Goal: Information Seeking & Learning: Find specific fact

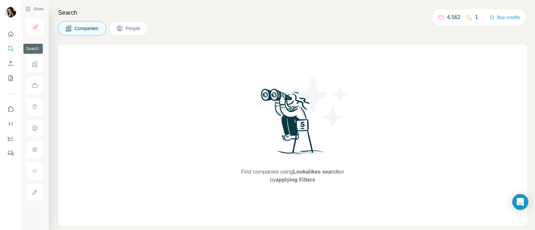
click at [11, 47] on icon "Search" at bounding box center [10, 48] width 7 height 7
click at [127, 30] on span "People" at bounding box center [133, 28] width 15 height 7
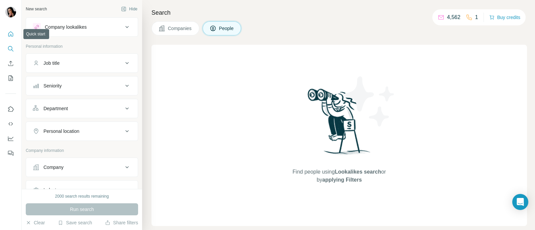
click at [13, 32] on icon "Quick start" at bounding box center [10, 34] width 7 height 7
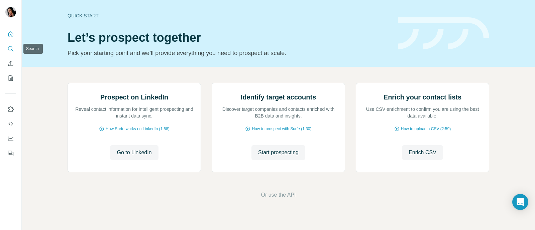
click at [7, 47] on button "Search" at bounding box center [10, 49] width 11 height 12
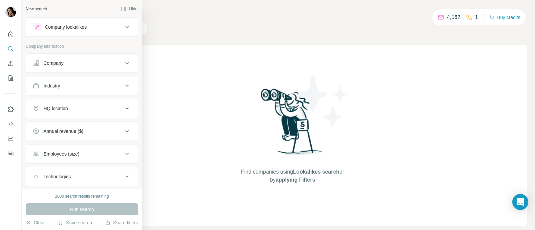
click at [65, 63] on div "Company" at bounding box center [78, 63] width 90 height 7
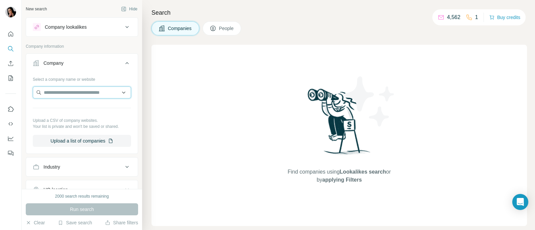
click at [68, 93] on input "text" at bounding box center [82, 93] width 98 height 12
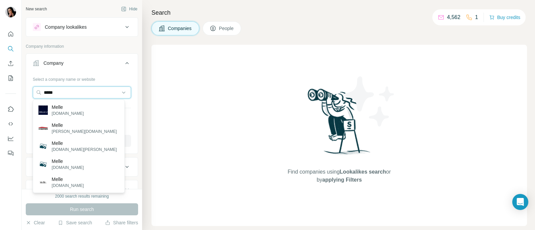
drag, startPoint x: 92, startPoint y: 89, endPoint x: 0, endPoint y: 98, distance: 92.8
click at [0, 98] on div "New search Hide Company lookalikes Company information Company Select a company…" at bounding box center [267, 115] width 535 height 230
paste input "**********"
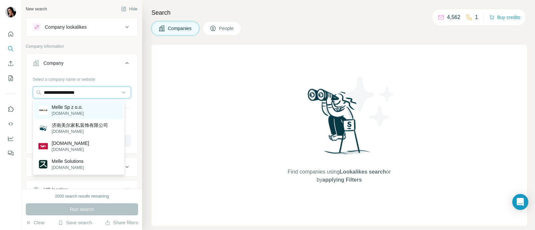
type input "**********"
click at [82, 108] on p "Melle Sp z o.o." at bounding box center [68, 107] width 32 height 7
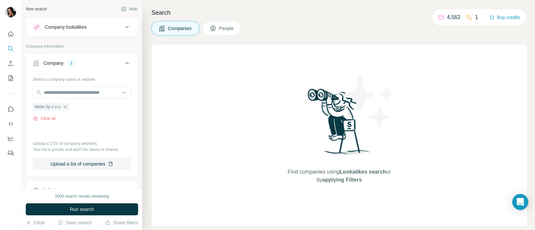
click at [216, 27] on icon at bounding box center [212, 28] width 5 height 5
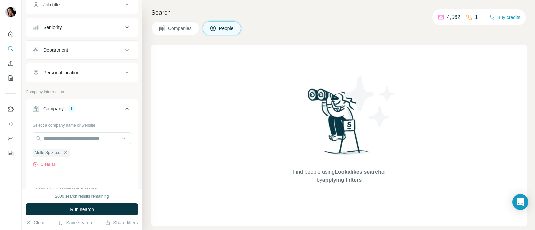
scroll to position [63, 0]
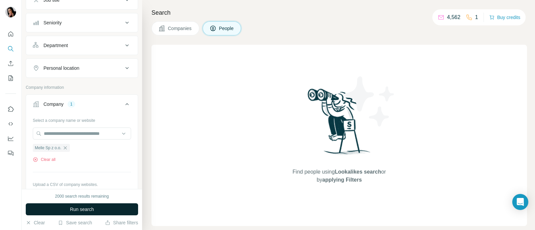
click at [84, 208] on span "Run search" at bounding box center [82, 209] width 24 height 7
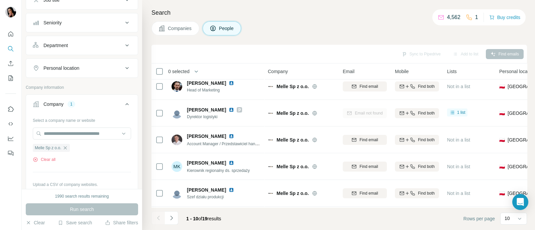
scroll to position [61, 0]
